Goal: Information Seeking & Learning: Compare options

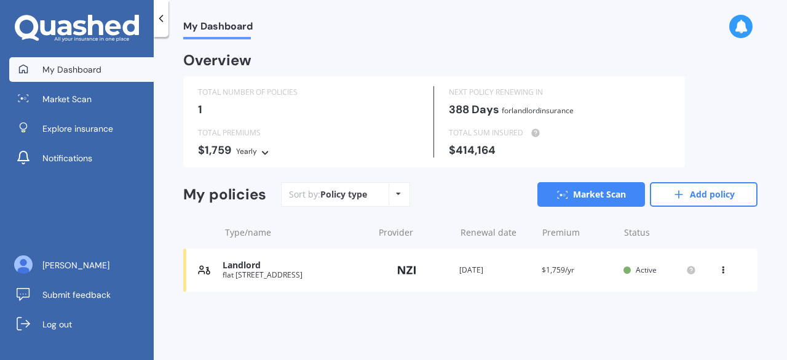
click at [320, 273] on div "flat [STREET_ADDRESS]" at bounding box center [295, 274] width 144 height 9
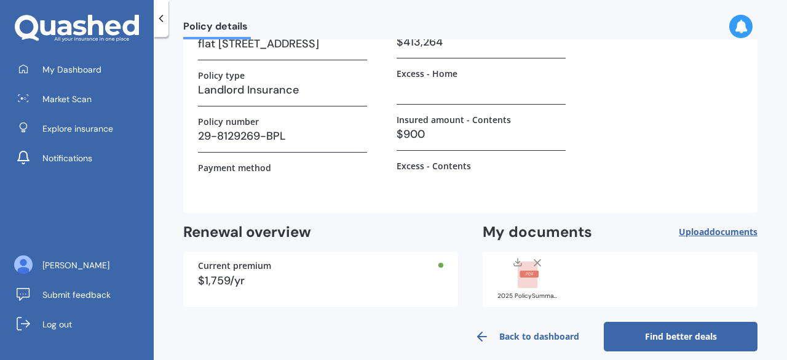
scroll to position [157, 0]
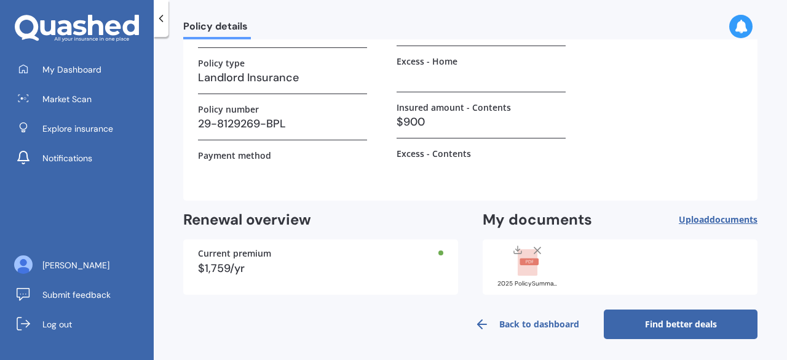
click at [669, 328] on link "Find better deals" at bounding box center [681, 324] width 154 height 30
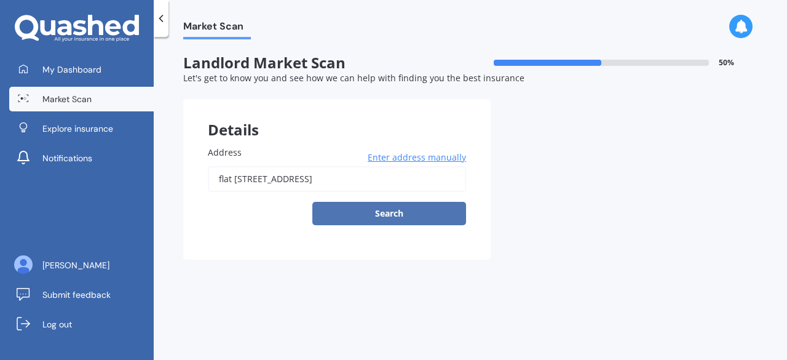
click at [394, 220] on button "Search" at bounding box center [389, 213] width 154 height 23
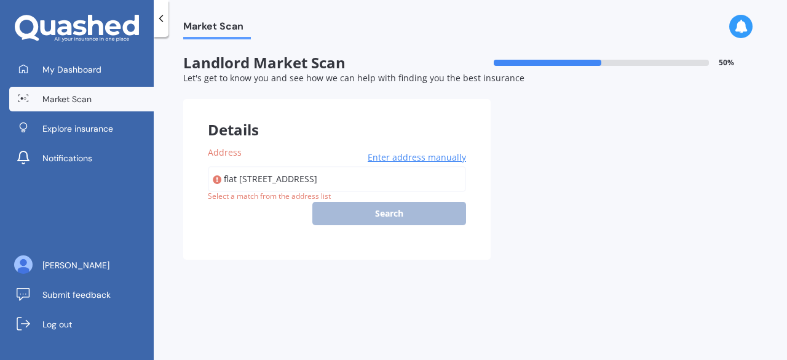
type input "flat [STREET_ADDRESS]"
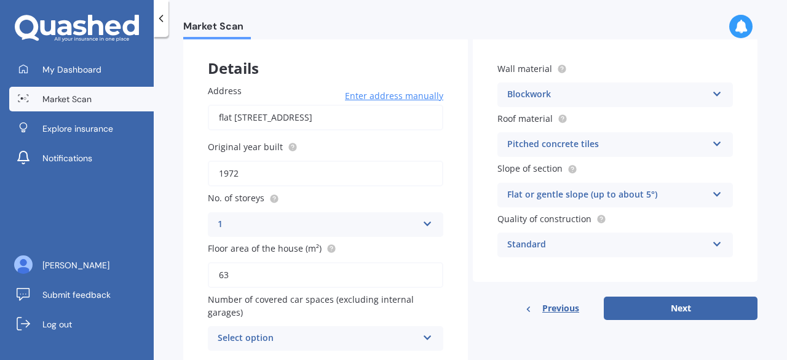
scroll to position [109, 0]
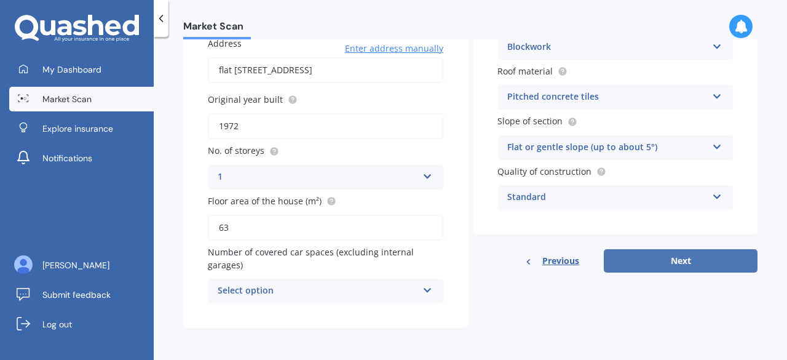
click at [707, 263] on button "Next" at bounding box center [681, 260] width 154 height 23
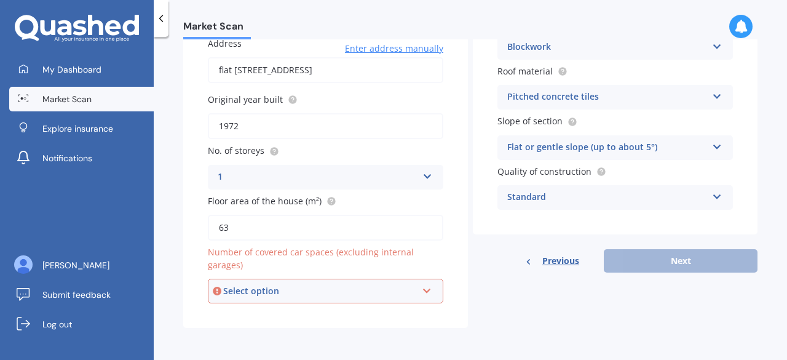
click at [428, 291] on icon at bounding box center [427, 288] width 10 height 9
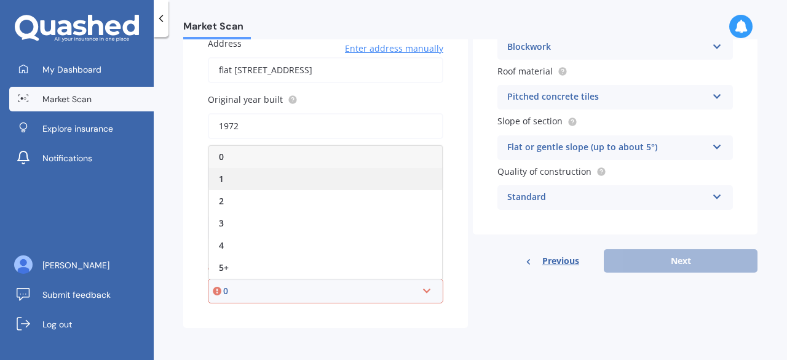
click at [232, 185] on div "1" at bounding box center [325, 179] width 233 height 22
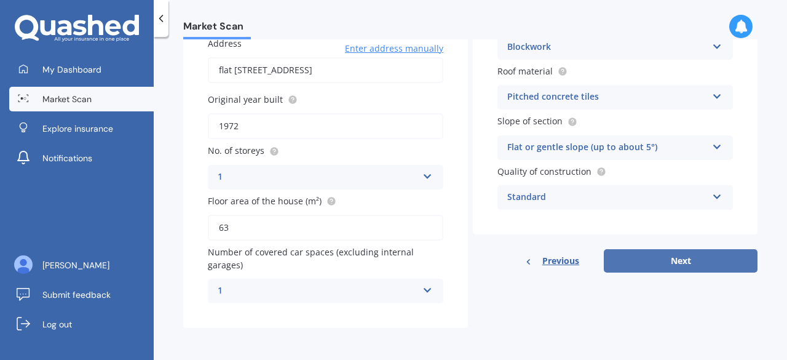
click at [656, 259] on button "Next" at bounding box center [681, 260] width 154 height 23
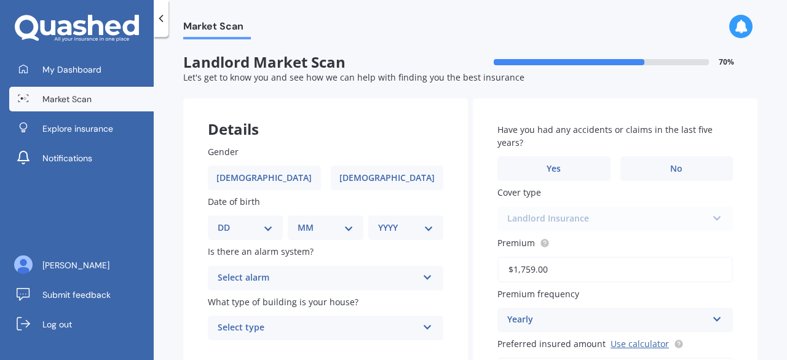
scroll to position [0, 0]
click at [417, 184] on label "[DEMOGRAPHIC_DATA]" at bounding box center [387, 178] width 113 height 25
click at [0, 0] on input "[DEMOGRAPHIC_DATA]" at bounding box center [0, 0] width 0 height 0
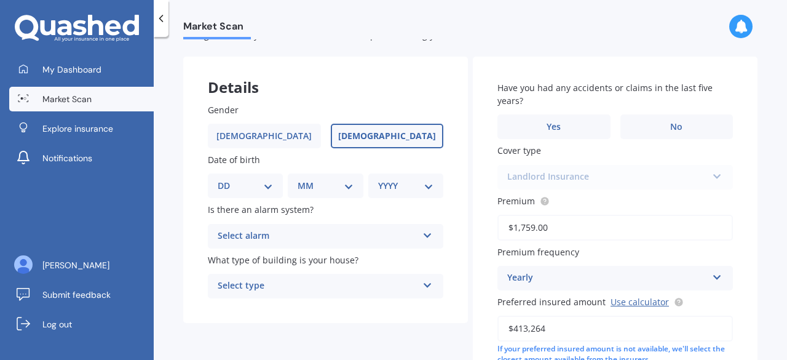
scroll to position [61, 0]
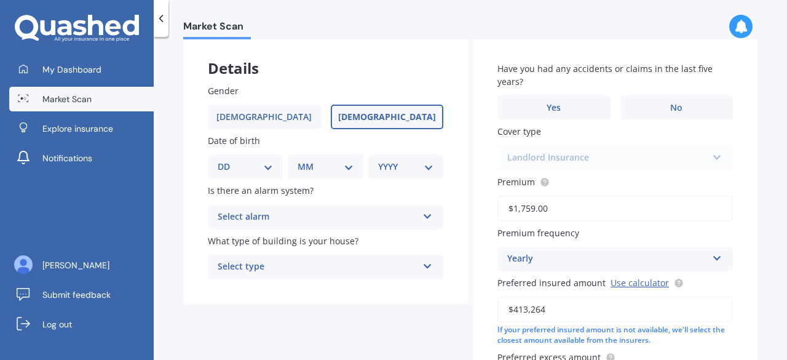
click at [271, 167] on select "DD 01 02 03 04 05 06 07 08 09 10 11 12 13 14 15 16 17 18 19 20 21 22 23 24 25 2…" at bounding box center [245, 167] width 55 height 14
select select "06"
click at [227, 160] on select "DD 01 02 03 04 05 06 07 08 09 10 11 12 13 14 15 16 17 18 19 20 21 22 23 24 25 2…" at bounding box center [245, 167] width 55 height 14
click at [355, 171] on div "MM 01 02 03 04 05 06 07 08 09 10 11 12" at bounding box center [328, 166] width 70 height 25
click at [348, 170] on select "MM 01 02 03 04 05 06 07 08 09 10 11 12" at bounding box center [327, 167] width 50 height 14
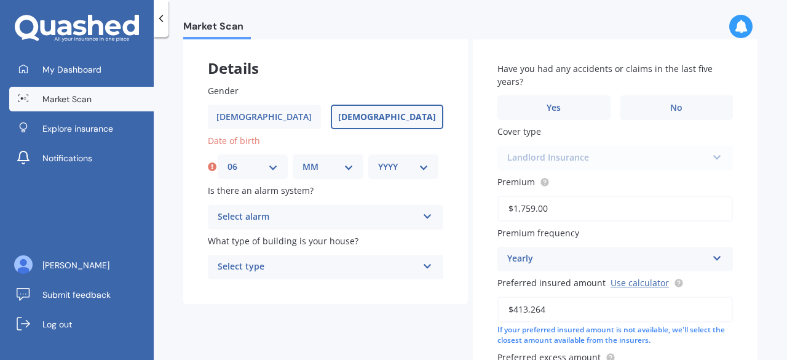
select select "11"
click at [302, 160] on select "MM 01 02 03 04 05 06 07 08 09 10 11 12" at bounding box center [327, 167] width 50 height 14
click at [422, 171] on select "YYYY 2009 2008 2007 2006 2005 2004 2003 2002 2001 2000 1999 1998 1997 1996 1995…" at bounding box center [403, 167] width 50 height 14
select select "1956"
click at [378, 160] on select "YYYY 2009 2008 2007 2006 2005 2004 2003 2002 2001 2000 1999 1998 1997 1996 1995…" at bounding box center [403, 167] width 50 height 14
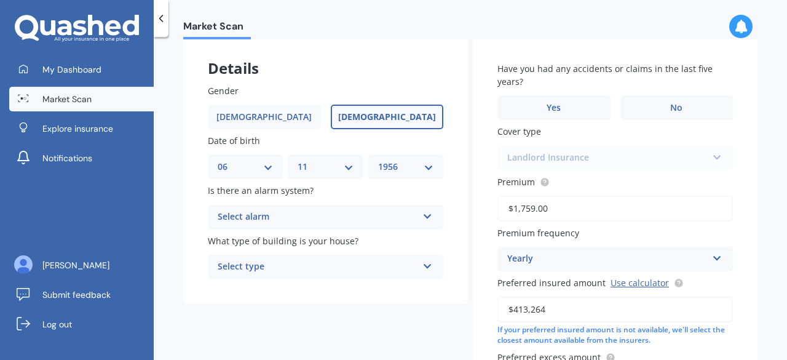
click at [425, 218] on icon at bounding box center [427, 214] width 10 height 9
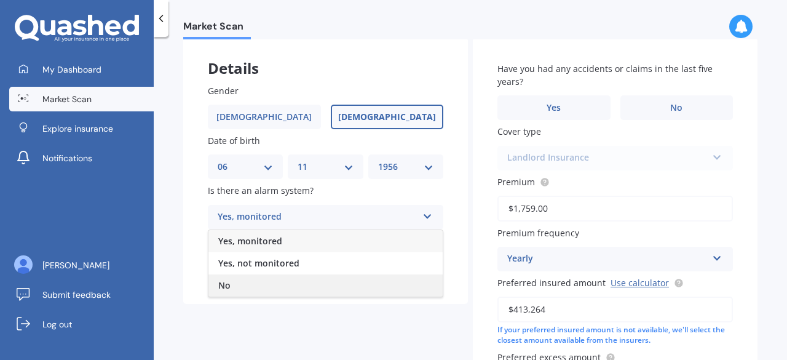
click at [391, 285] on div "No" at bounding box center [325, 285] width 234 height 22
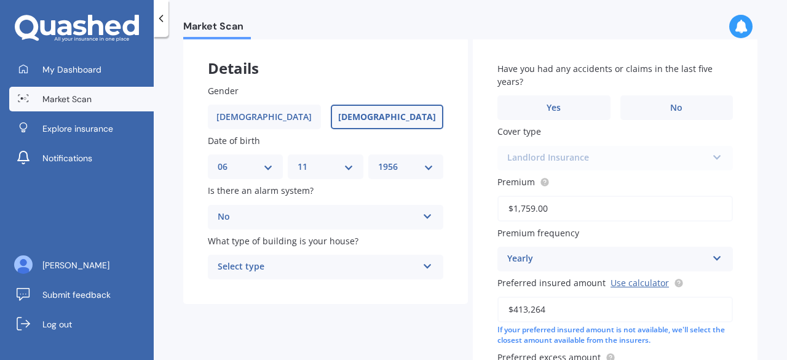
click at [424, 266] on icon at bounding box center [427, 263] width 10 height 9
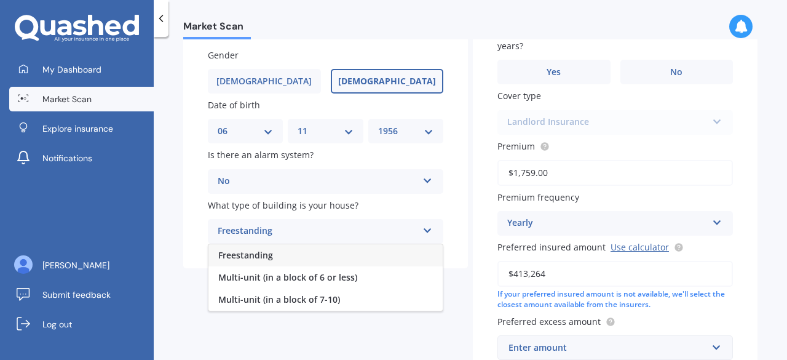
scroll to position [123, 0]
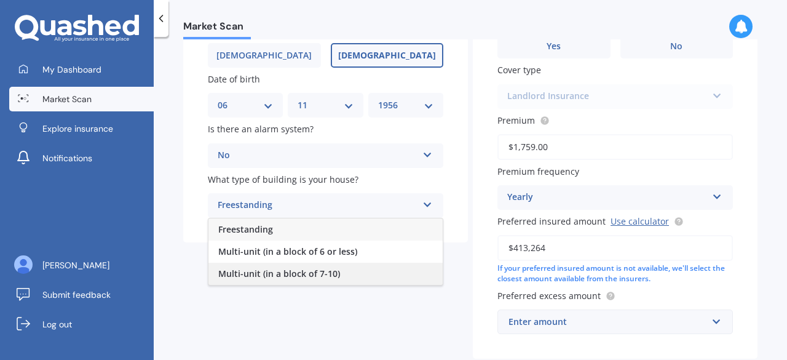
click at [337, 275] on div "Multi-unit (in a block of 7-10)" at bounding box center [325, 273] width 234 height 22
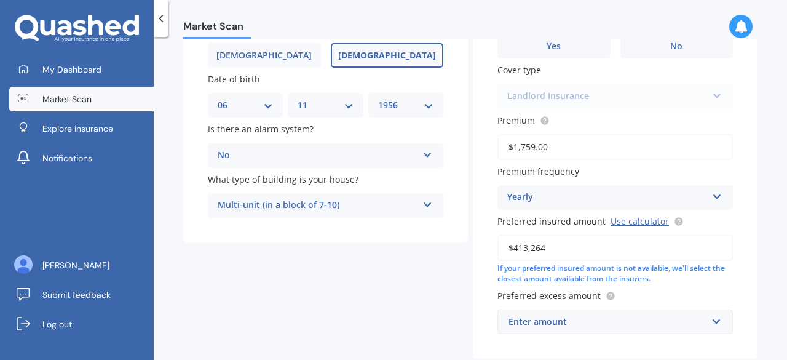
scroll to position [0, 0]
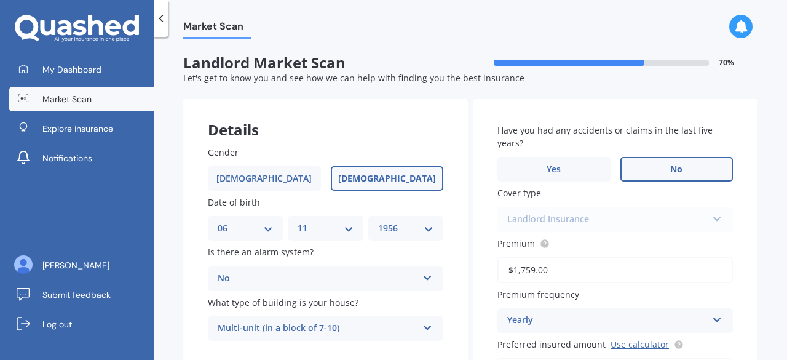
click at [682, 165] on label "No" at bounding box center [676, 169] width 113 height 25
click at [0, 0] on input "No" at bounding box center [0, 0] width 0 height 0
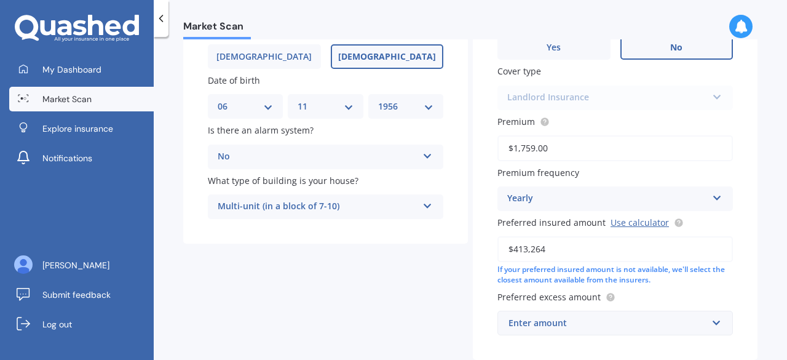
scroll to position [123, 0]
click at [711, 95] on div "Landlord Insurance Landlord Insurance" at bounding box center [614, 96] width 235 height 25
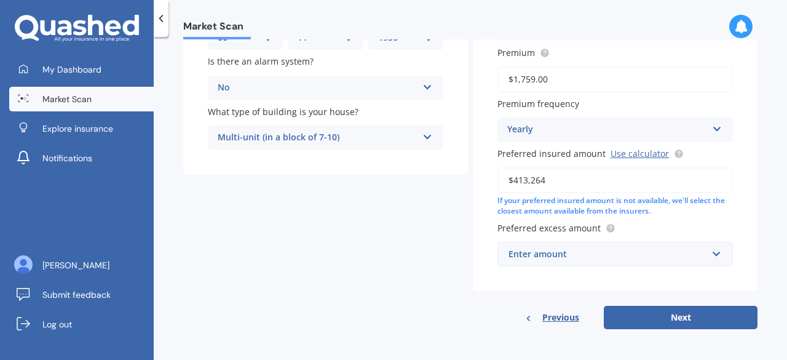
scroll to position [193, 0]
click at [671, 253] on div "Enter amount" at bounding box center [607, 253] width 199 height 14
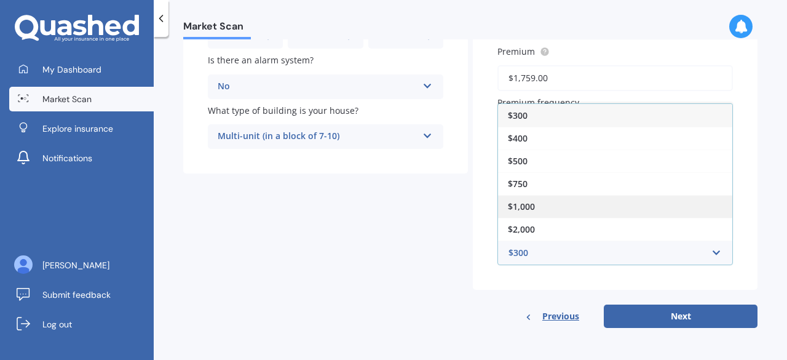
click at [560, 212] on div "$1,000" at bounding box center [615, 206] width 234 height 23
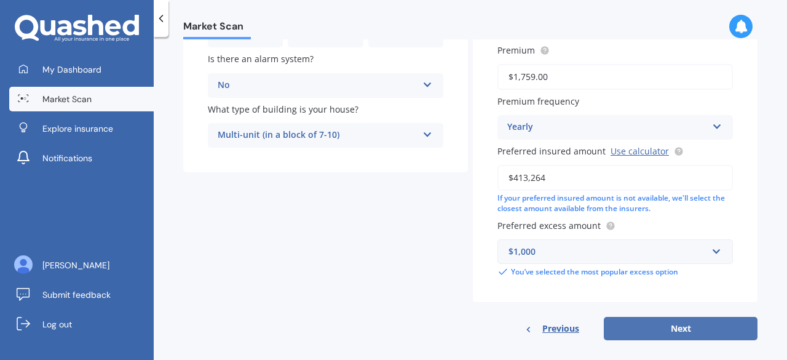
click at [656, 326] on button "Next" at bounding box center [681, 328] width 154 height 23
select select "06"
select select "11"
select select "1956"
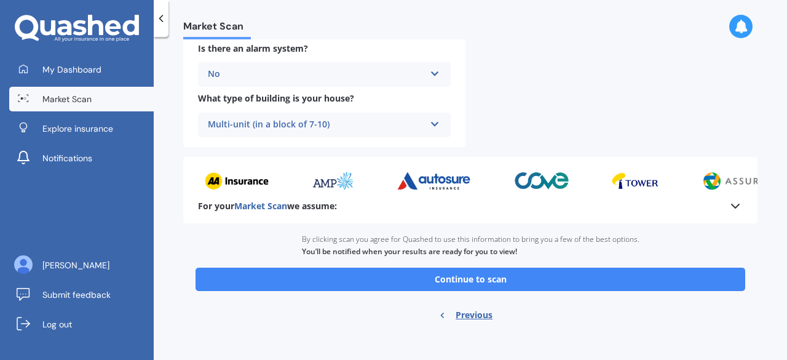
scroll to position [527, 0]
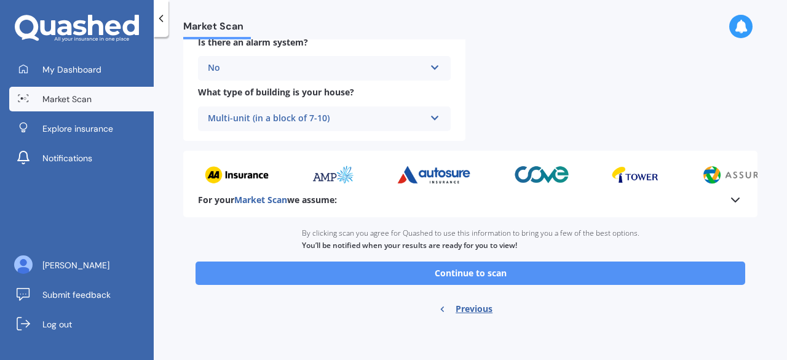
click at [604, 277] on button "Continue to scan" at bounding box center [470, 272] width 550 height 23
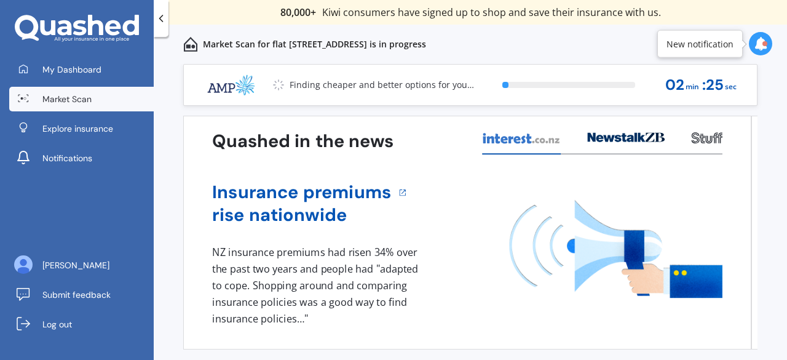
scroll to position [37, 0]
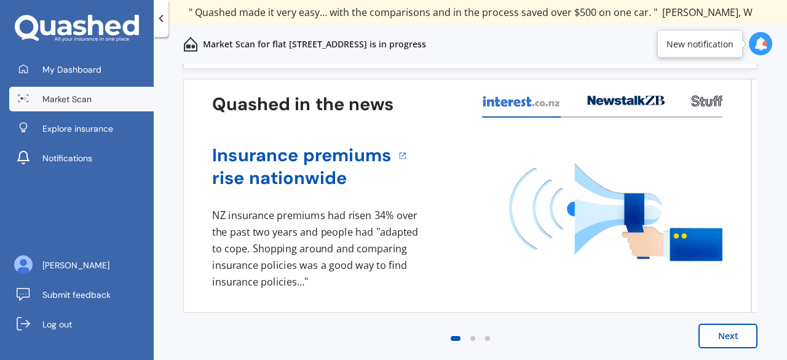
click at [727, 333] on button "Next" at bounding box center [727, 335] width 59 height 25
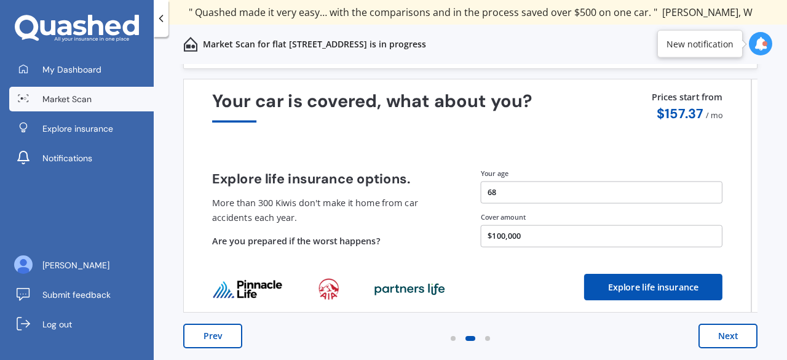
scroll to position [0, 0]
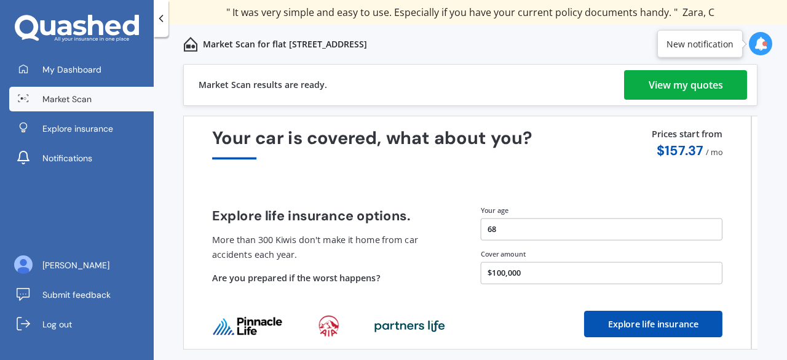
click at [676, 83] on div "View my quotes" at bounding box center [686, 85] width 74 height 30
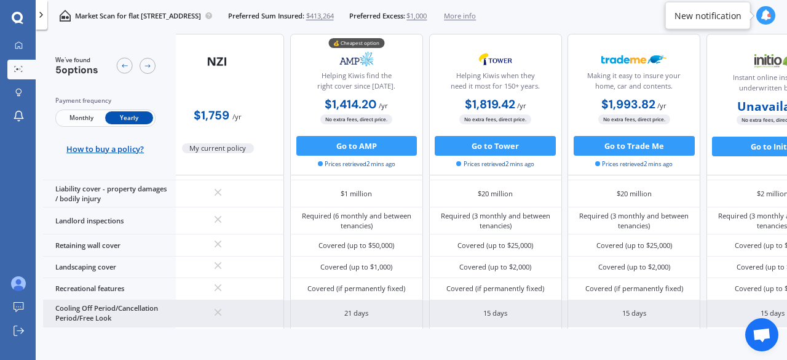
scroll to position [0, 31]
